Goal: Check status: Check status

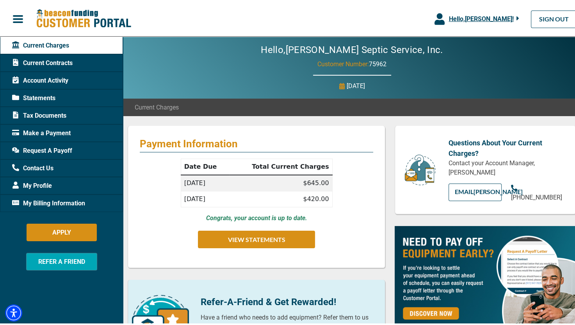
click at [41, 62] on span "Current Contracts" at bounding box center [42, 61] width 60 height 9
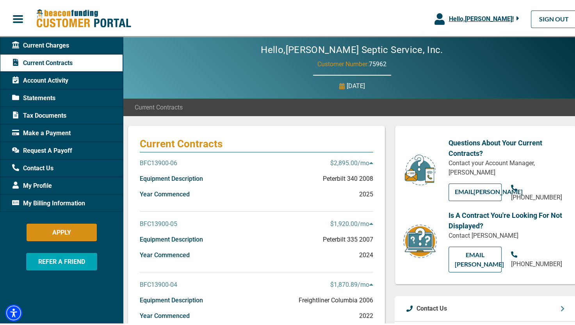
click at [39, 78] on span "Account Activity" at bounding box center [40, 79] width 56 height 9
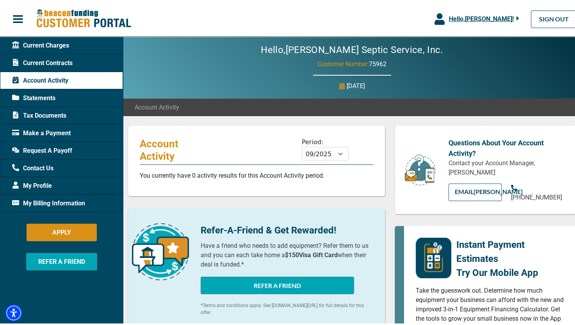
click at [42, 44] on span "Current Charges" at bounding box center [40, 43] width 57 height 9
